Goal: Transaction & Acquisition: Book appointment/travel/reservation

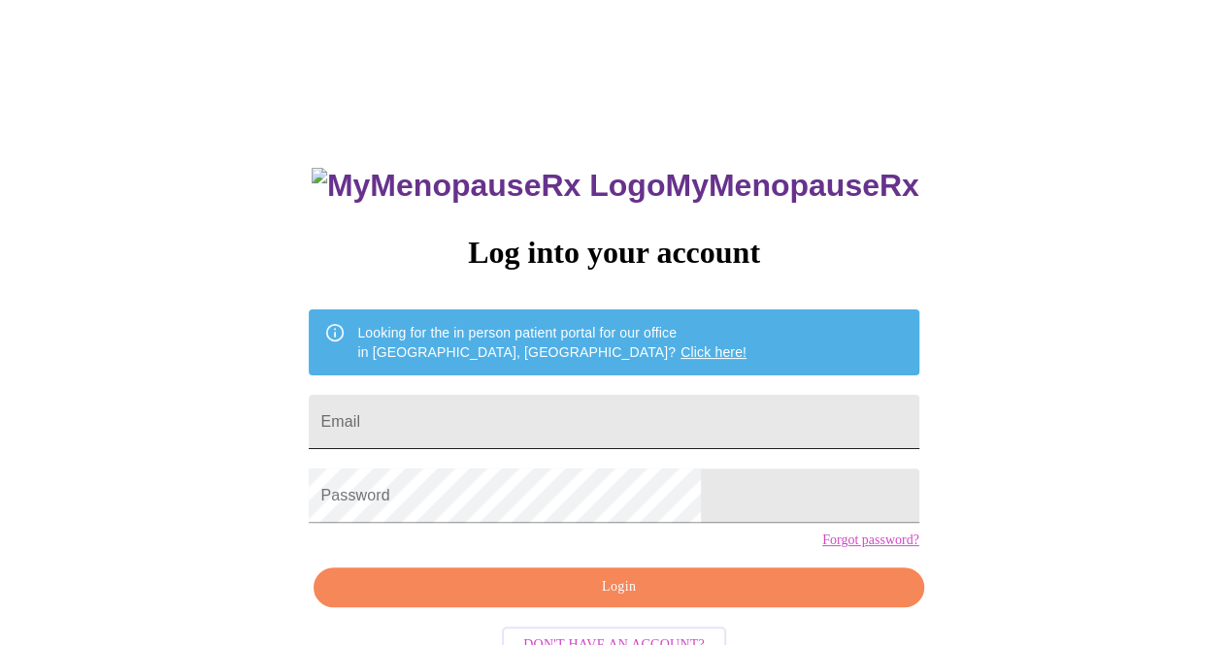
click at [518, 398] on input "Email" at bounding box center [613, 422] width 609 height 54
type input "[EMAIL_ADDRESS][DOMAIN_NAME]"
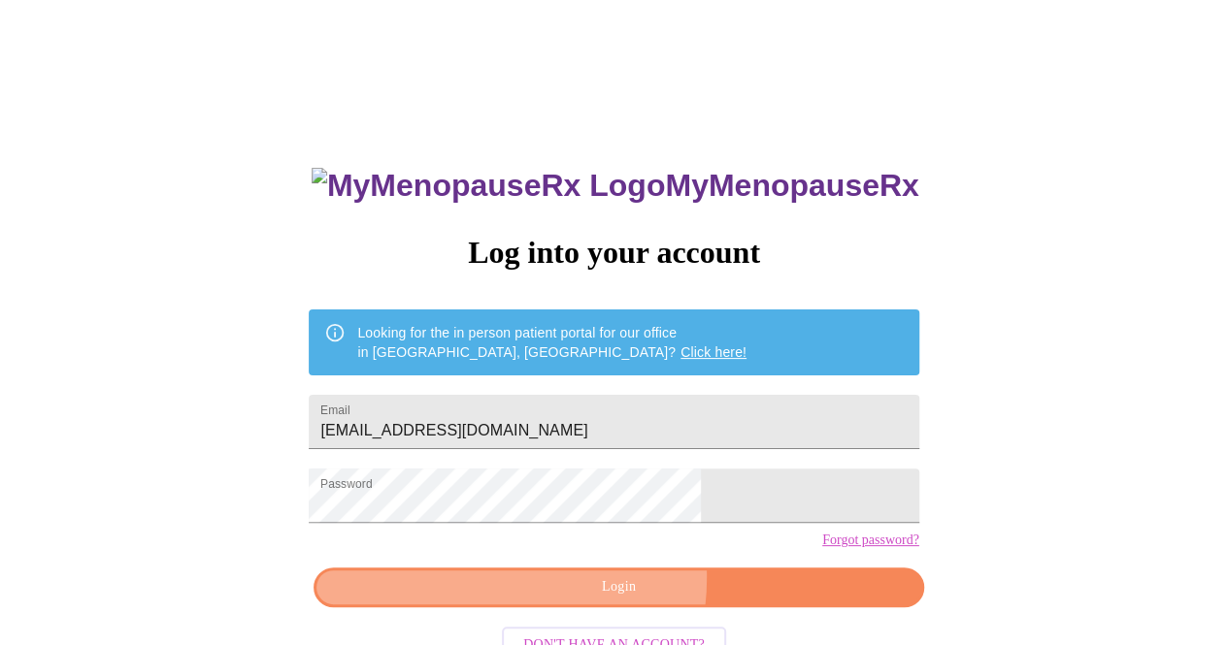
click at [567, 600] on span "Login" at bounding box center [618, 587] width 565 height 24
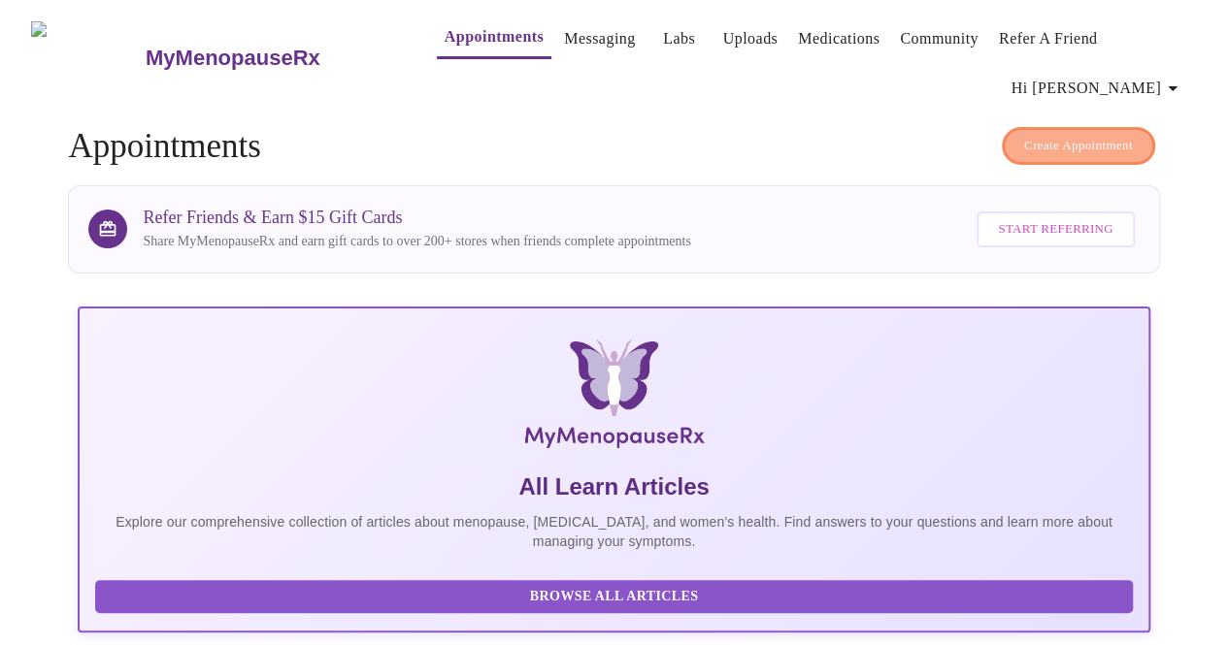
click at [1062, 135] on span "Create Appointment" at bounding box center [1078, 146] width 109 height 22
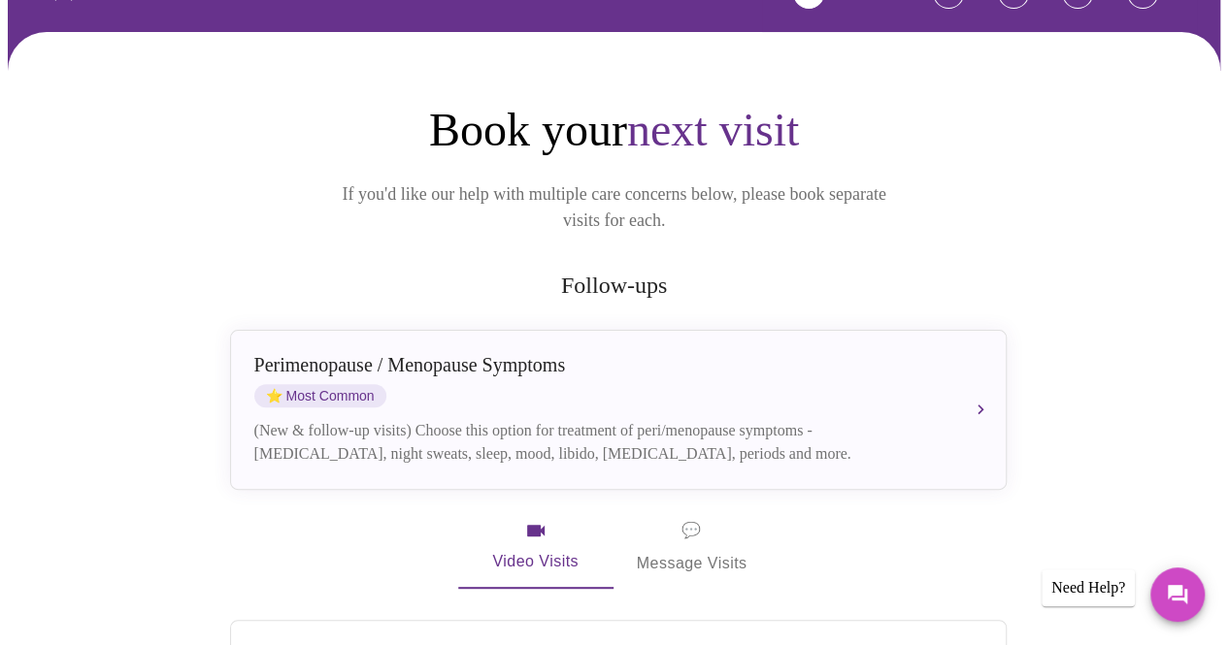
scroll to position [194, 0]
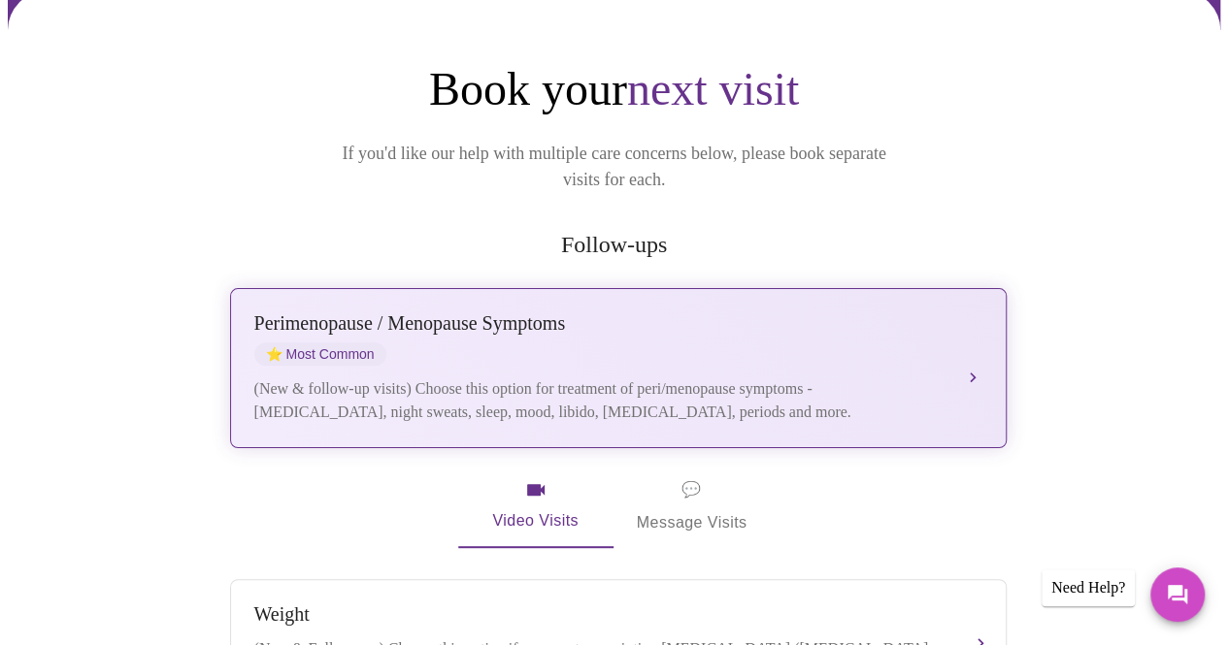
click at [695, 312] on div "[MEDICAL_DATA] / Menopause Symptoms ⭐ Most Common" at bounding box center [598, 338] width 689 height 53
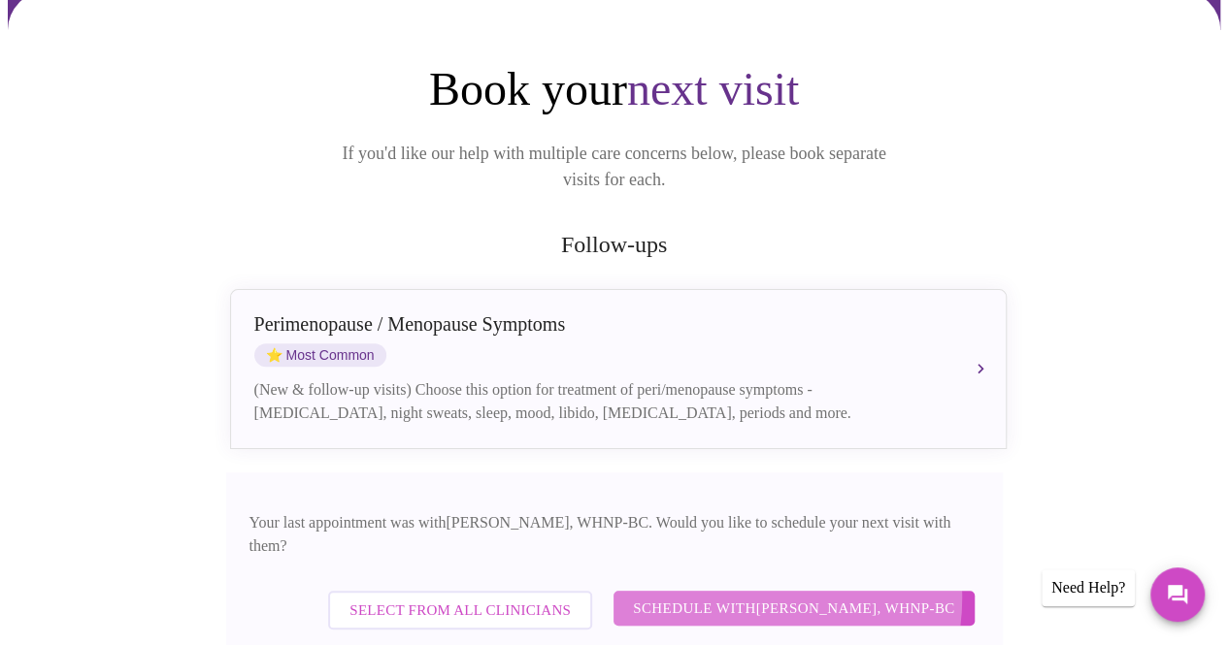
click at [749, 596] on span "Schedule with [PERSON_NAME], WHNP-BC" at bounding box center [794, 608] width 322 height 25
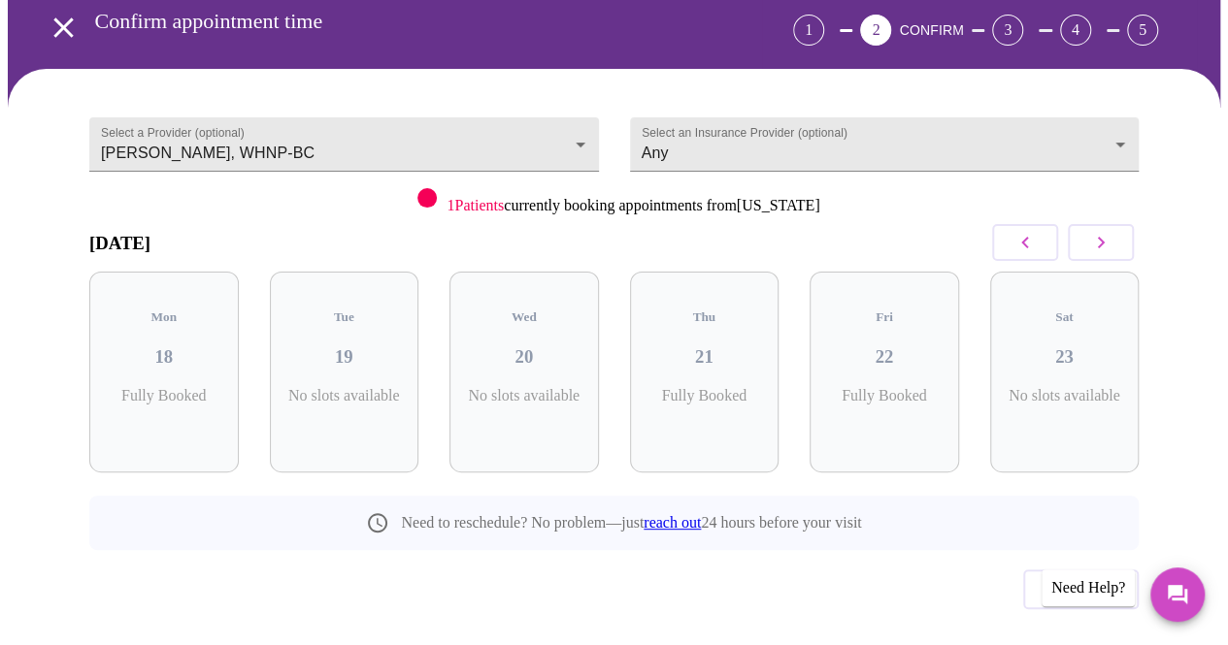
click at [1110, 231] on icon "button" at bounding box center [1100, 242] width 23 height 23
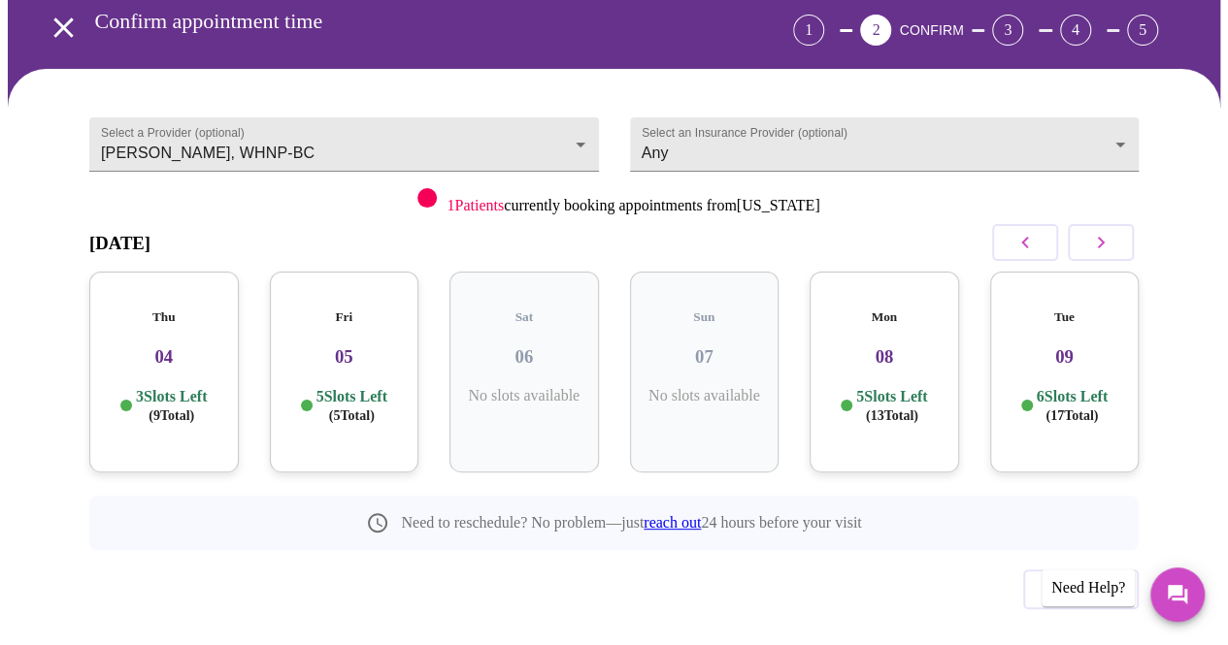
click at [142, 346] on h3 "04" at bounding box center [164, 356] width 118 height 21
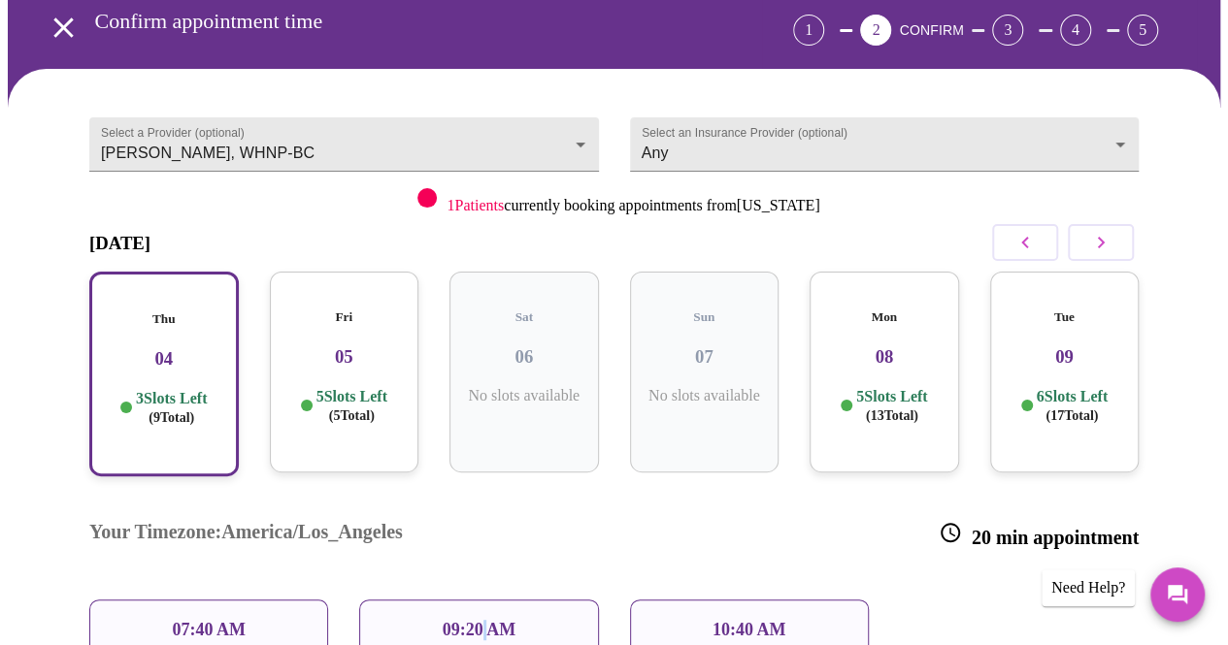
click at [481, 620] on p "09:20 AM" at bounding box center [480, 630] width 74 height 20
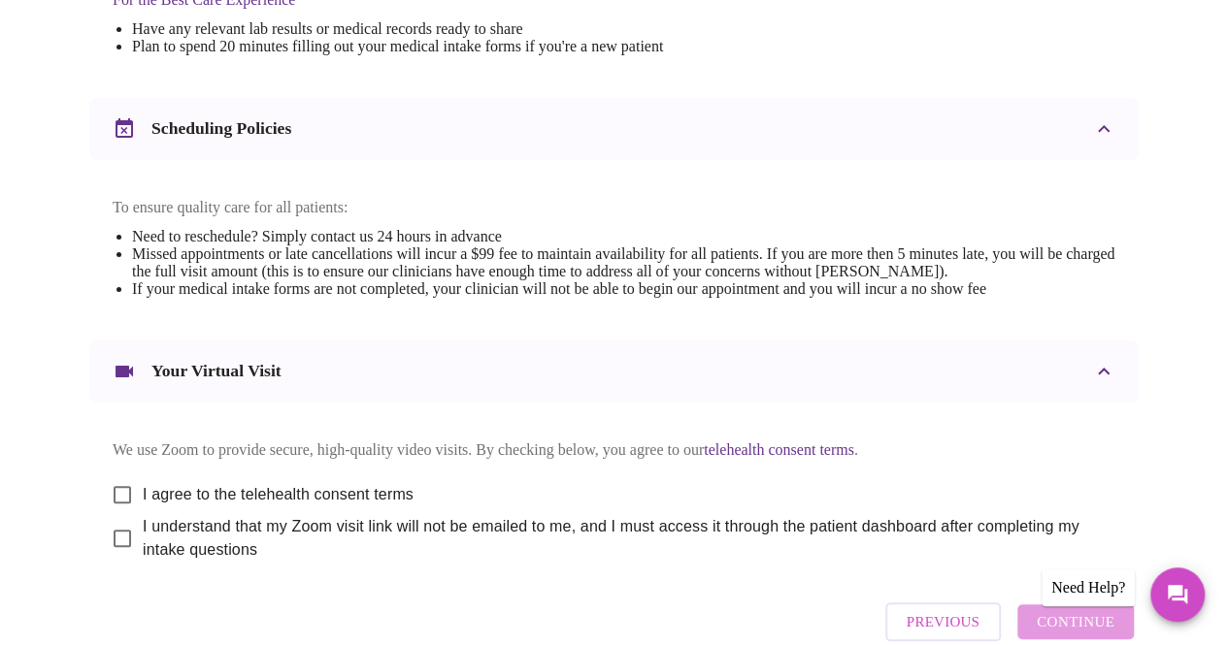
scroll to position [679, 0]
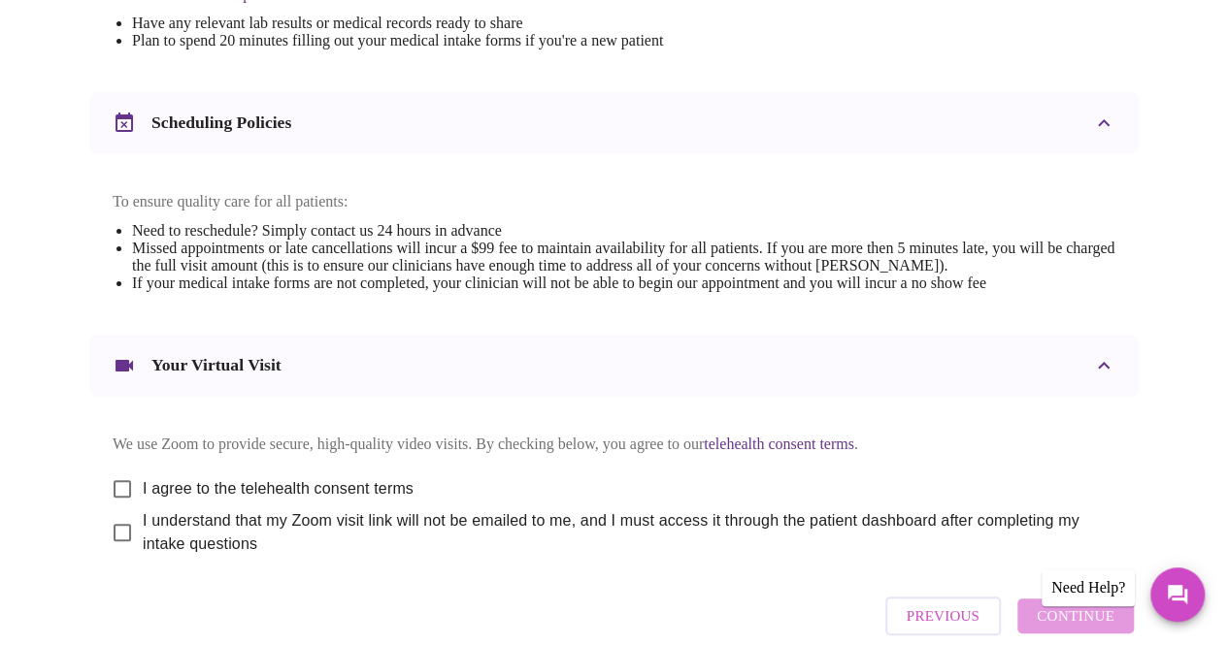
click at [115, 477] on input "I agree to the telehealth consent terms" at bounding box center [122, 489] width 41 height 41
checkbox input "true"
click at [108, 523] on input "I understand that my Zoom visit link will not be emailed to me, and I must acce…" at bounding box center [122, 532] width 41 height 41
checkbox input "true"
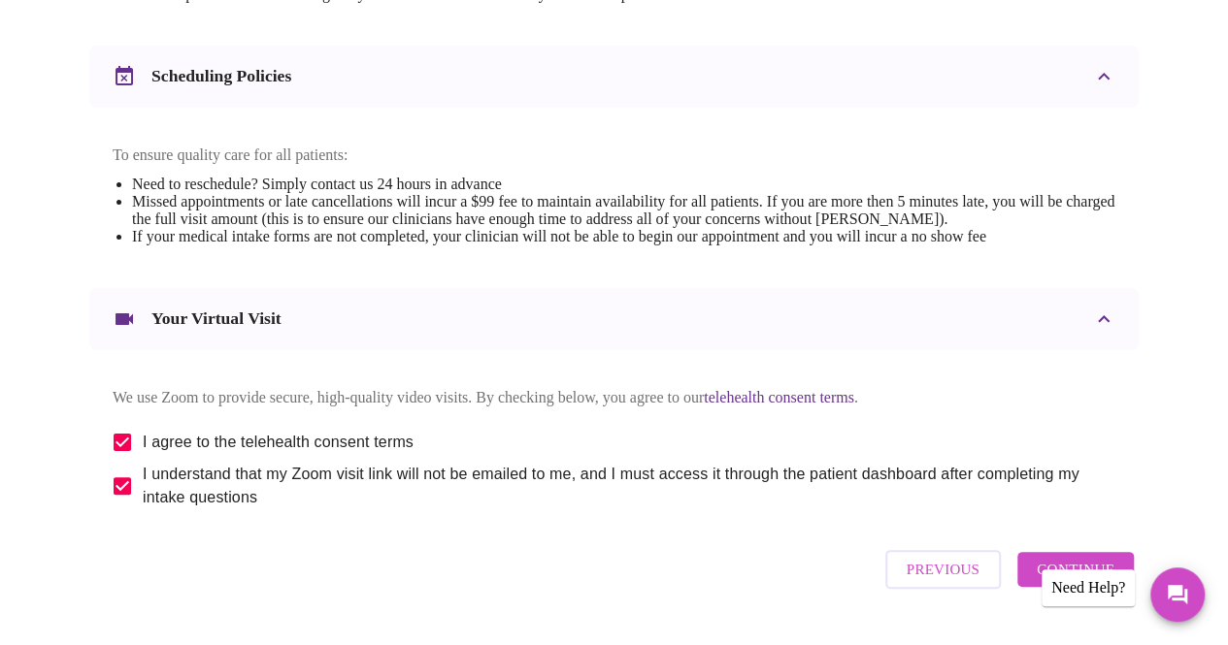
scroll to position [767, 0]
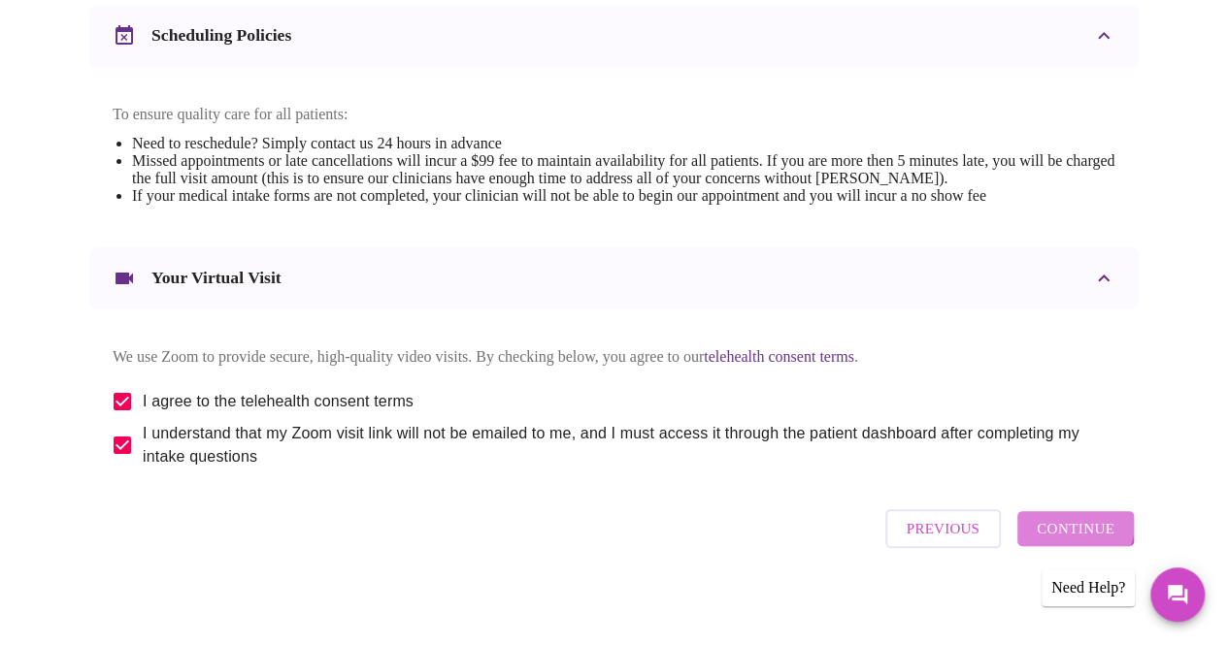
click at [1068, 523] on span "Continue" at bounding box center [1075, 528] width 78 height 25
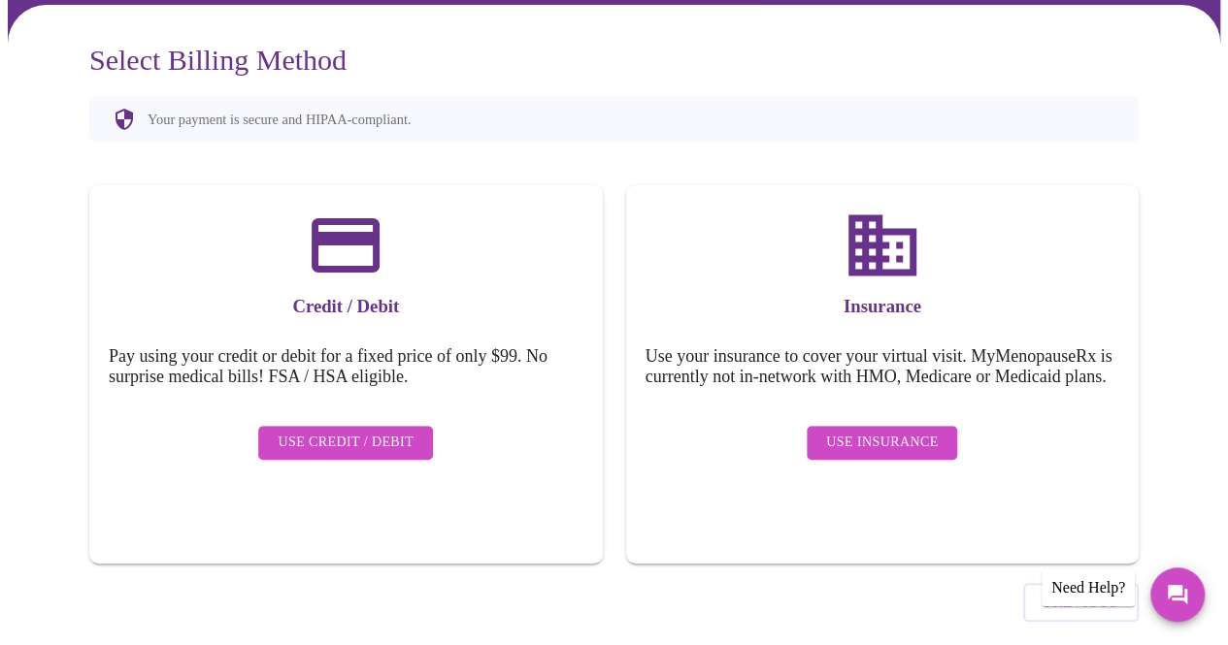
click at [872, 431] on span "Use Insurance" at bounding box center [882, 443] width 112 height 24
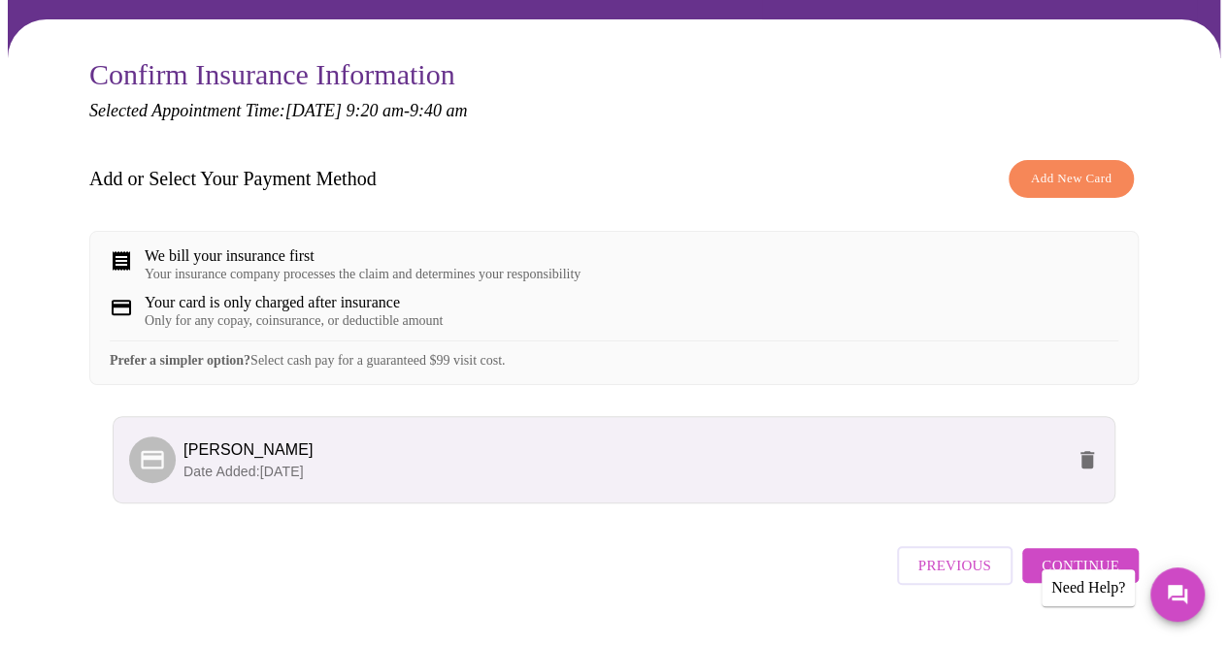
scroll to position [196, 0]
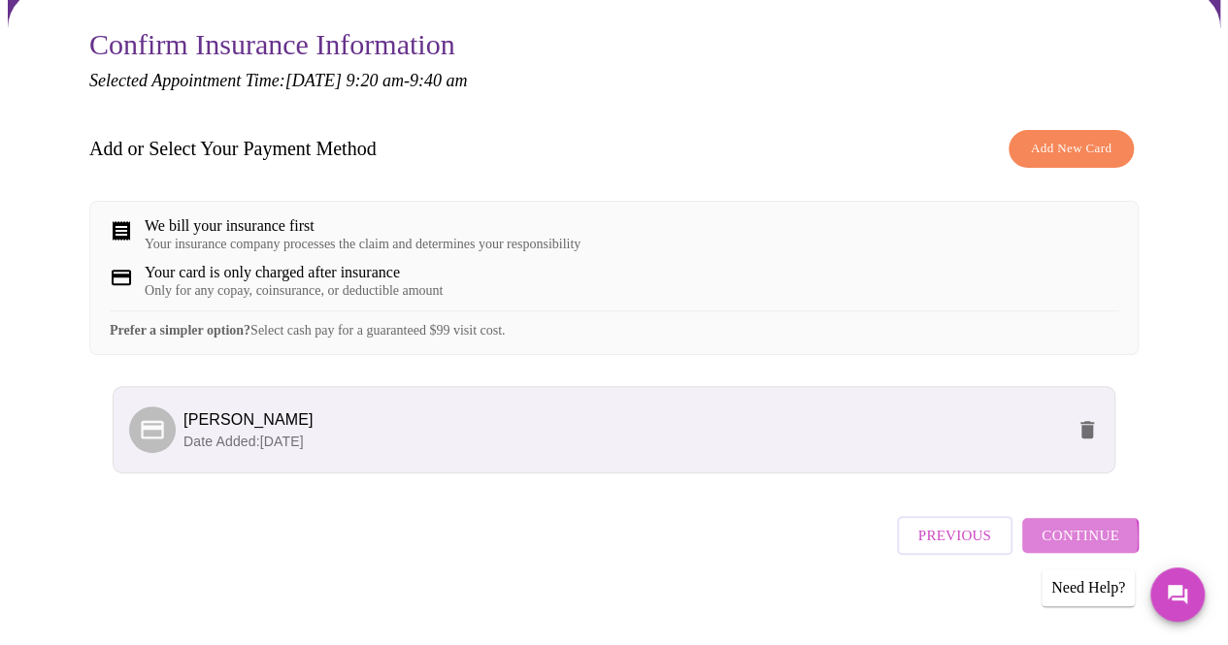
click at [1043, 531] on button "Continue" at bounding box center [1080, 535] width 116 height 35
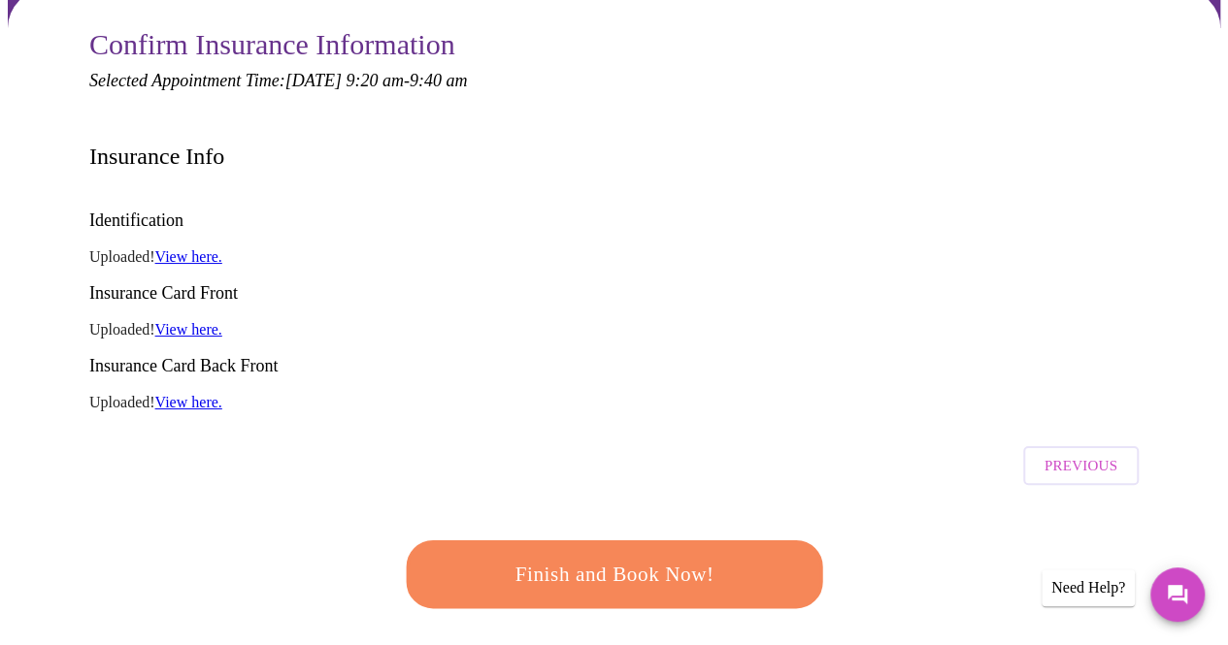
click at [581, 557] on span "Finish and Book Now!" at bounding box center [614, 575] width 359 height 36
